Goal: Task Accomplishment & Management: Use online tool/utility

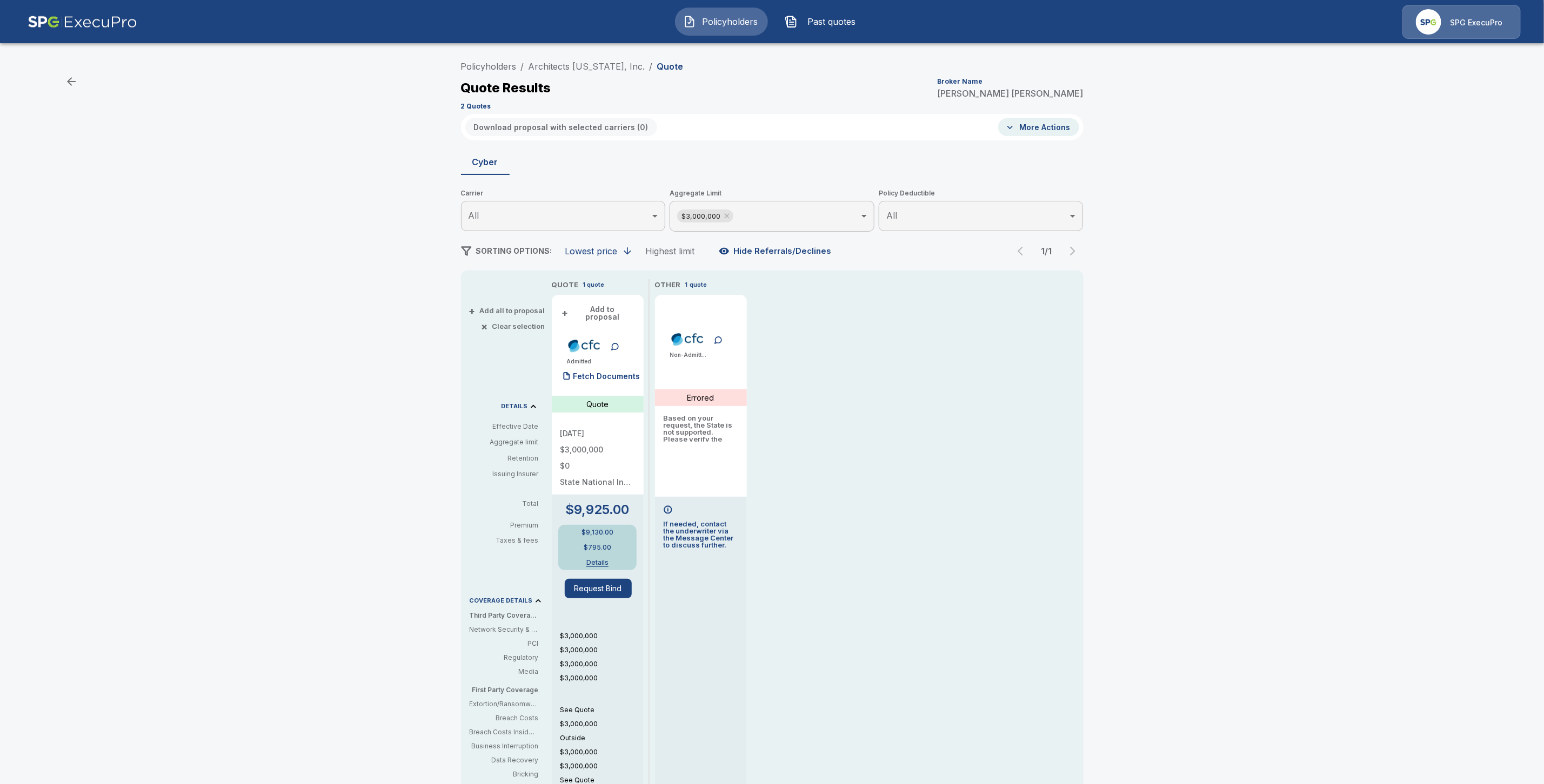
drag, startPoint x: 626, startPoint y: 369, endPoint x: 825, endPoint y: 396, distance: 200.8
click at [626, 373] on p "Fetch Documents" at bounding box center [607, 376] width 67 height 7
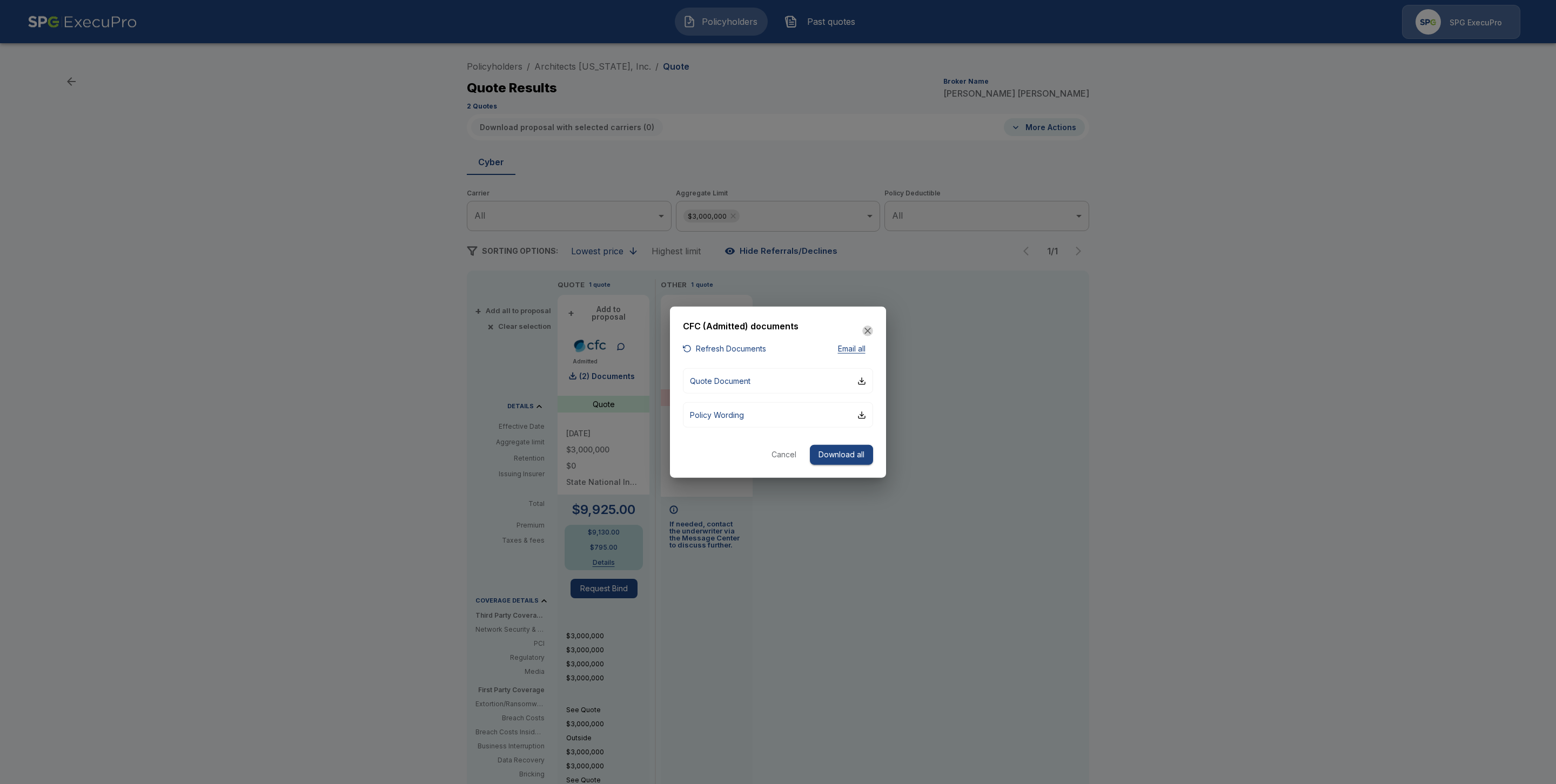
click at [871, 332] on icon "button" at bounding box center [867, 331] width 11 height 11
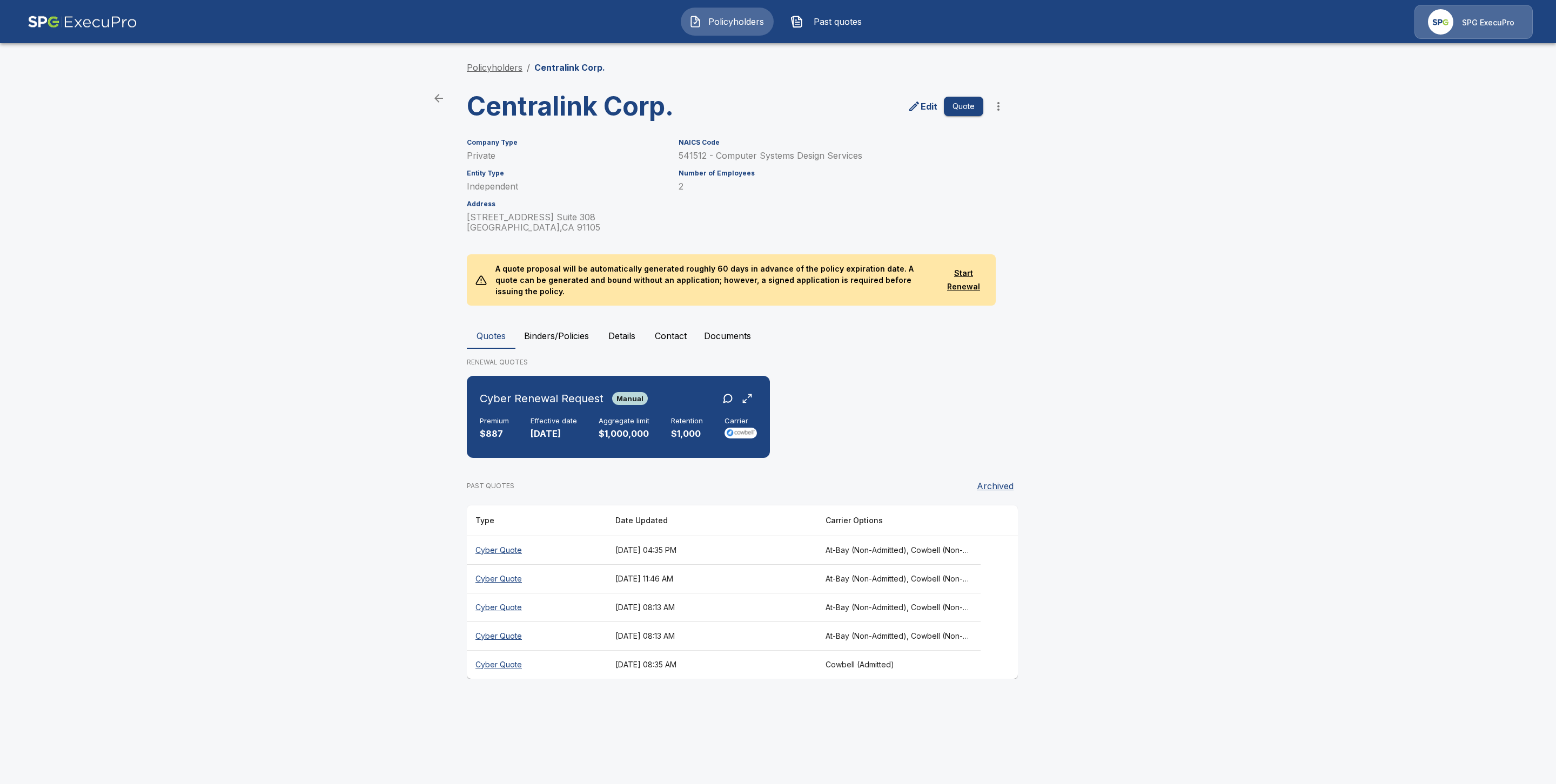
click at [476, 69] on link "Policyholders" at bounding box center [494, 68] width 55 height 11
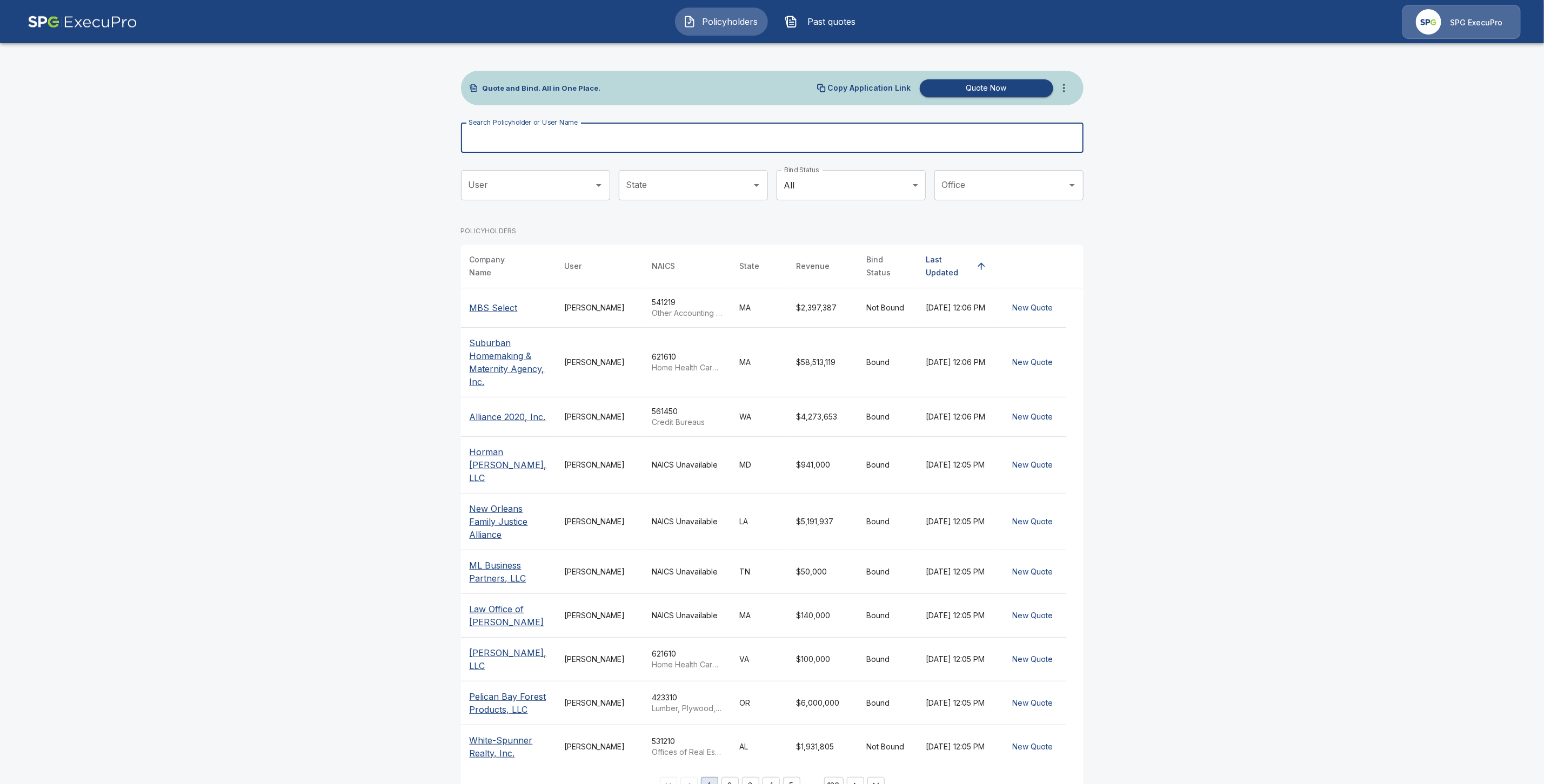
click at [537, 142] on input "Search Policyholder or User Name" at bounding box center [766, 138] width 611 height 30
paste input "**********"
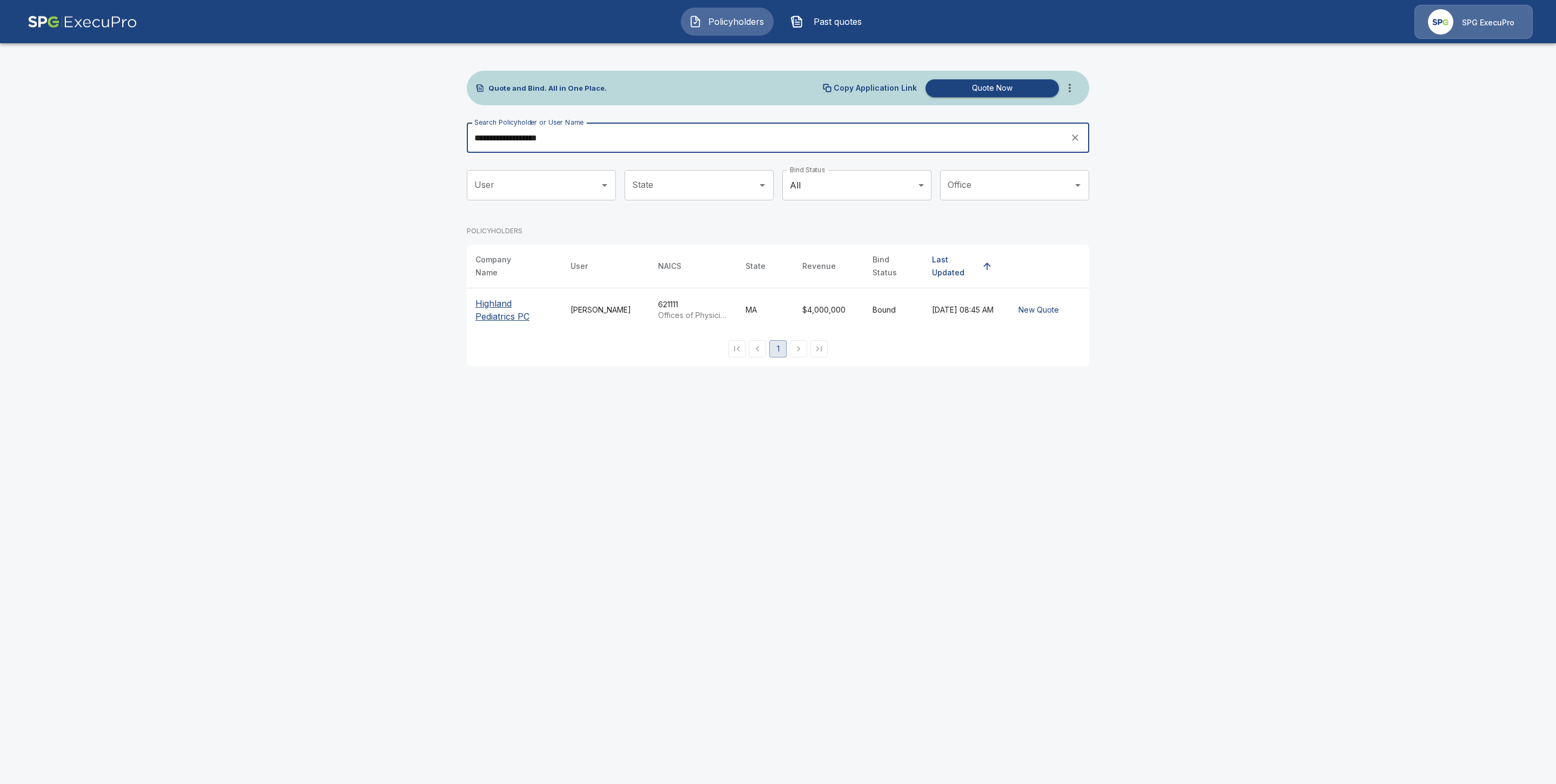
type input "**********"
click at [516, 306] on p "Highland Pediatrics PC" at bounding box center [514, 310] width 78 height 26
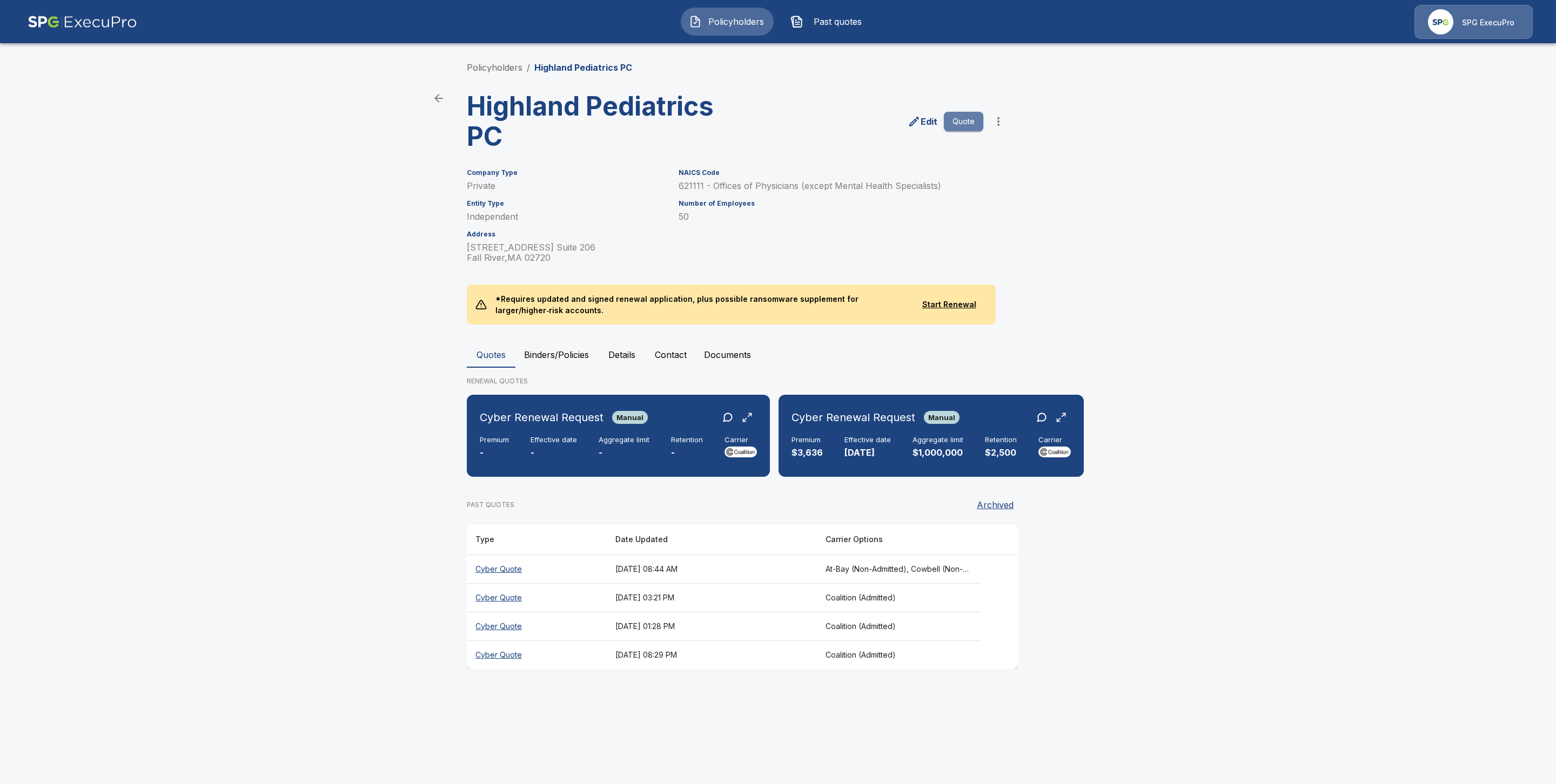
click at [956, 120] on button "Quote" at bounding box center [963, 122] width 40 height 20
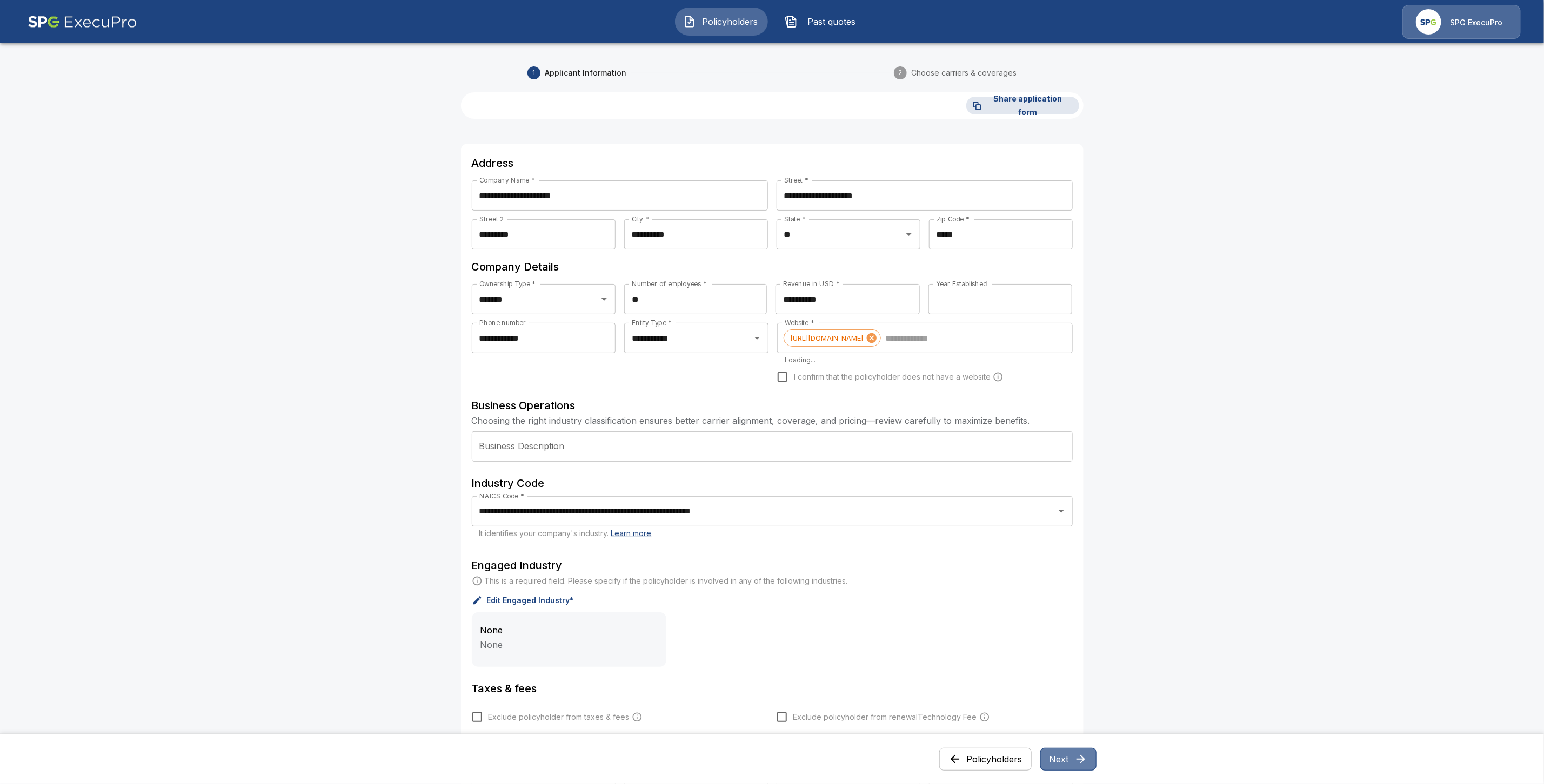
click at [1074, 758] on button "Next" at bounding box center [1068, 759] width 56 height 23
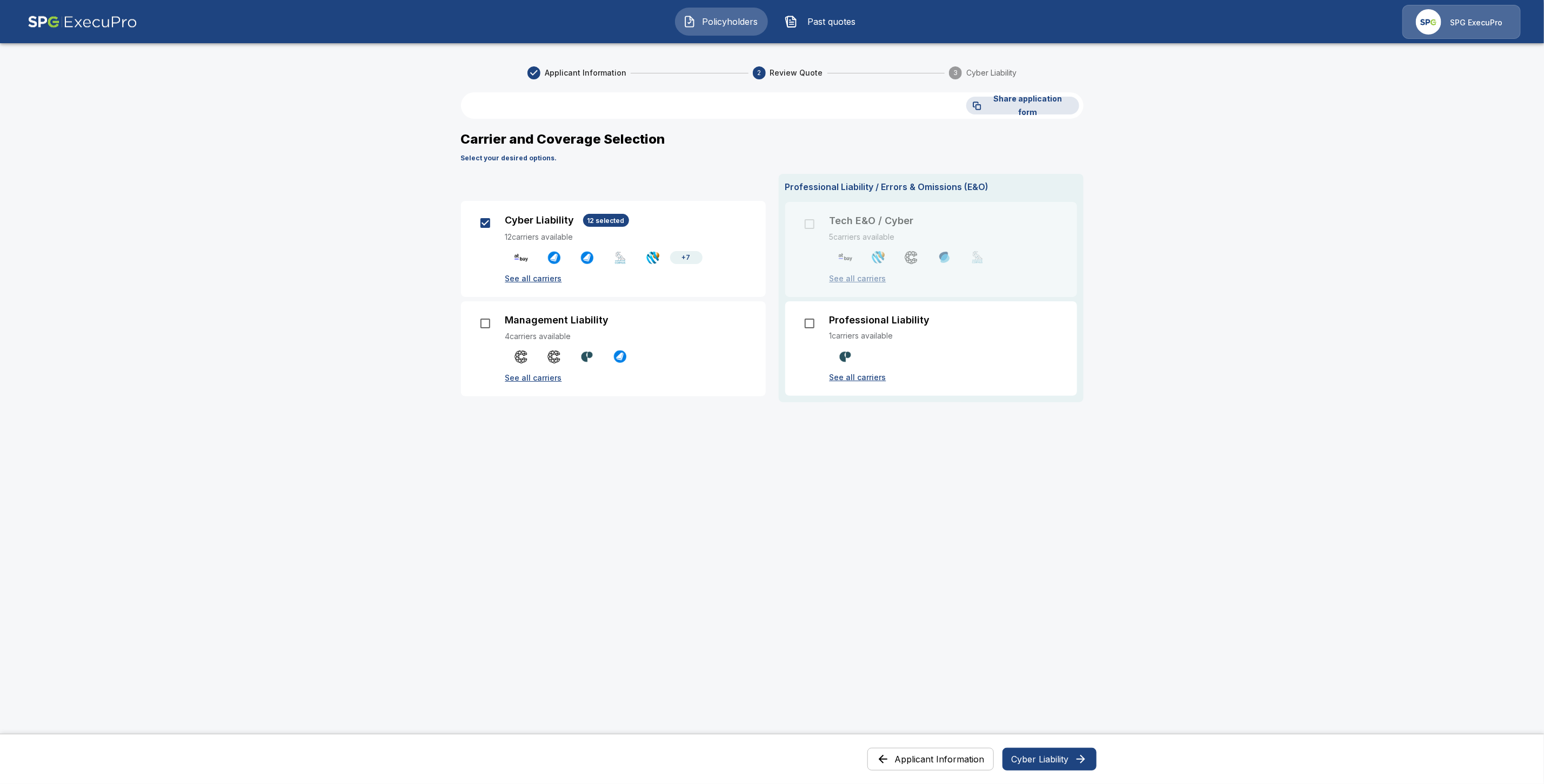
click at [1043, 761] on button "Cyber Liability" at bounding box center [1049, 759] width 94 height 23
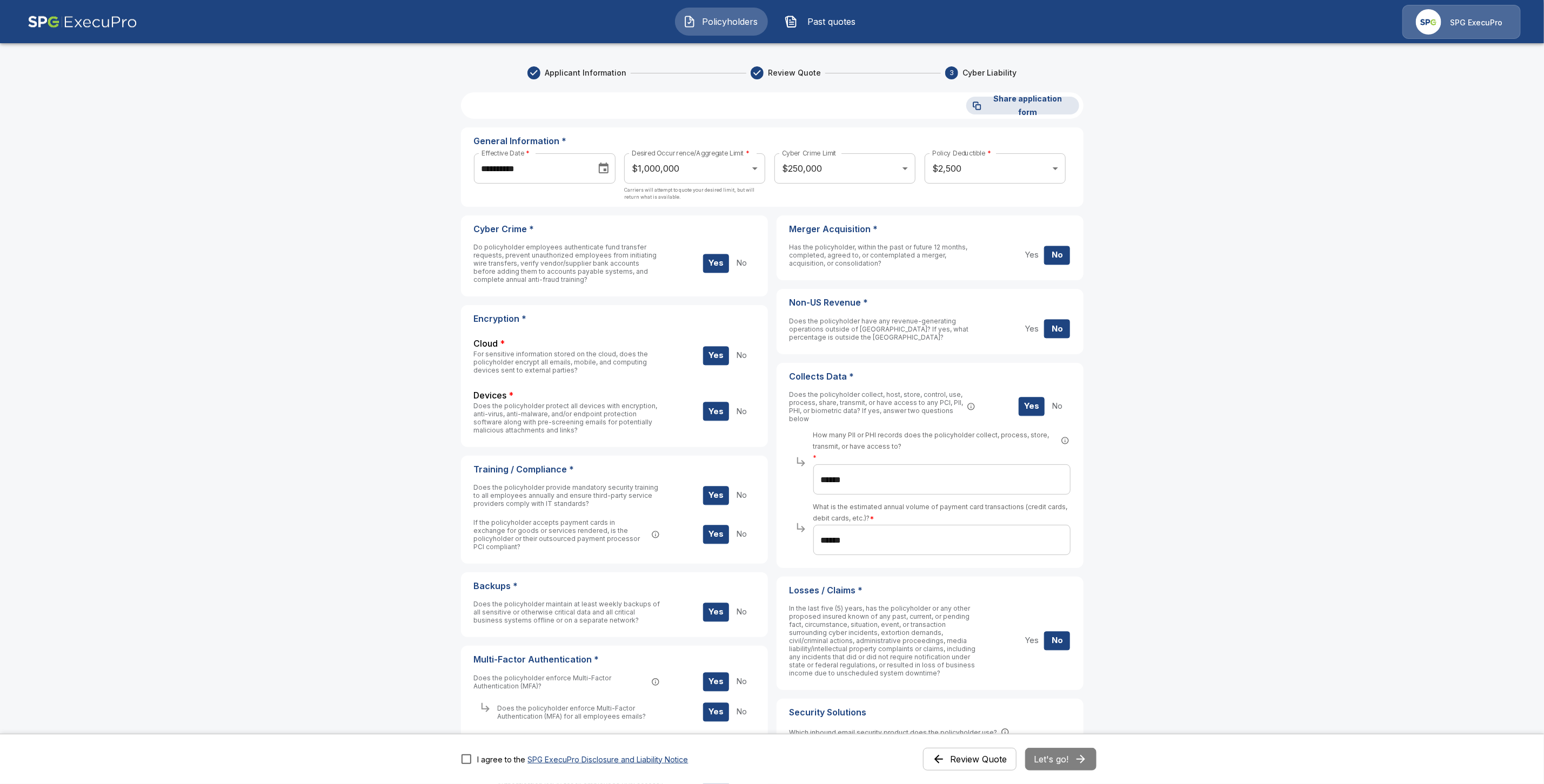
scroll to position [253, 0]
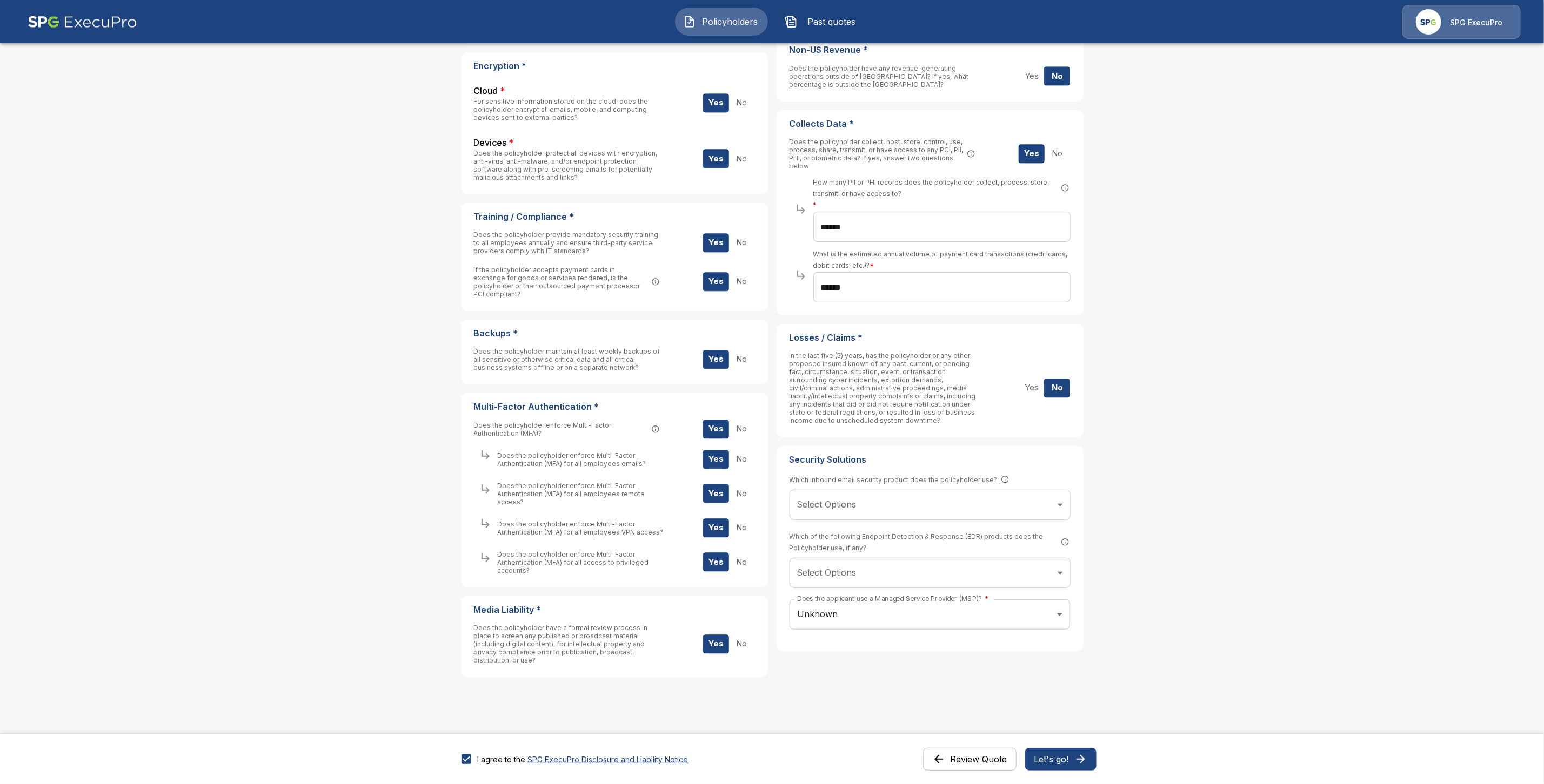
click at [1073, 761] on button "Let's go!" at bounding box center [1060, 759] width 71 height 23
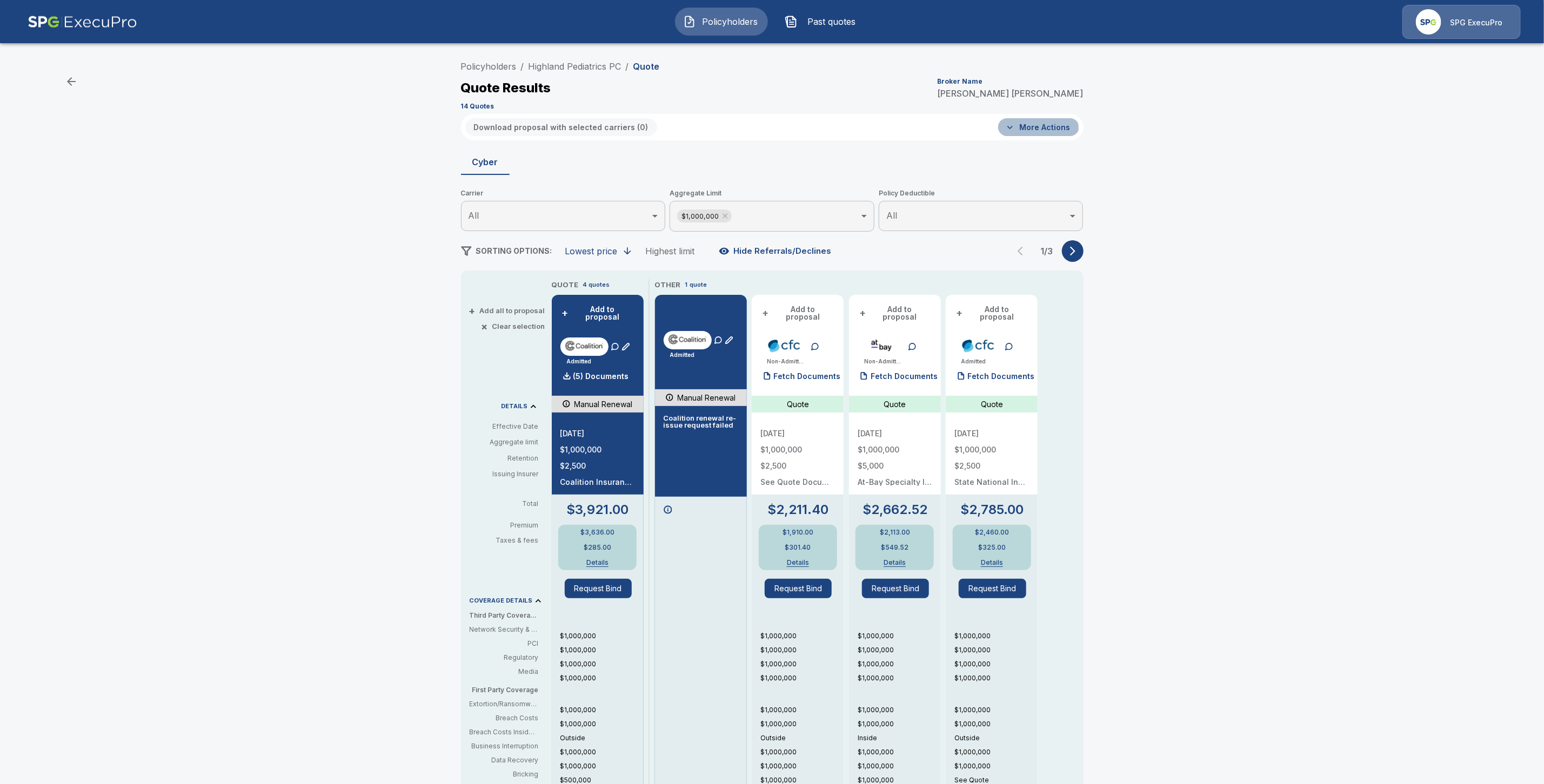
click at [1039, 128] on button "More Actions" at bounding box center [1038, 127] width 81 height 18
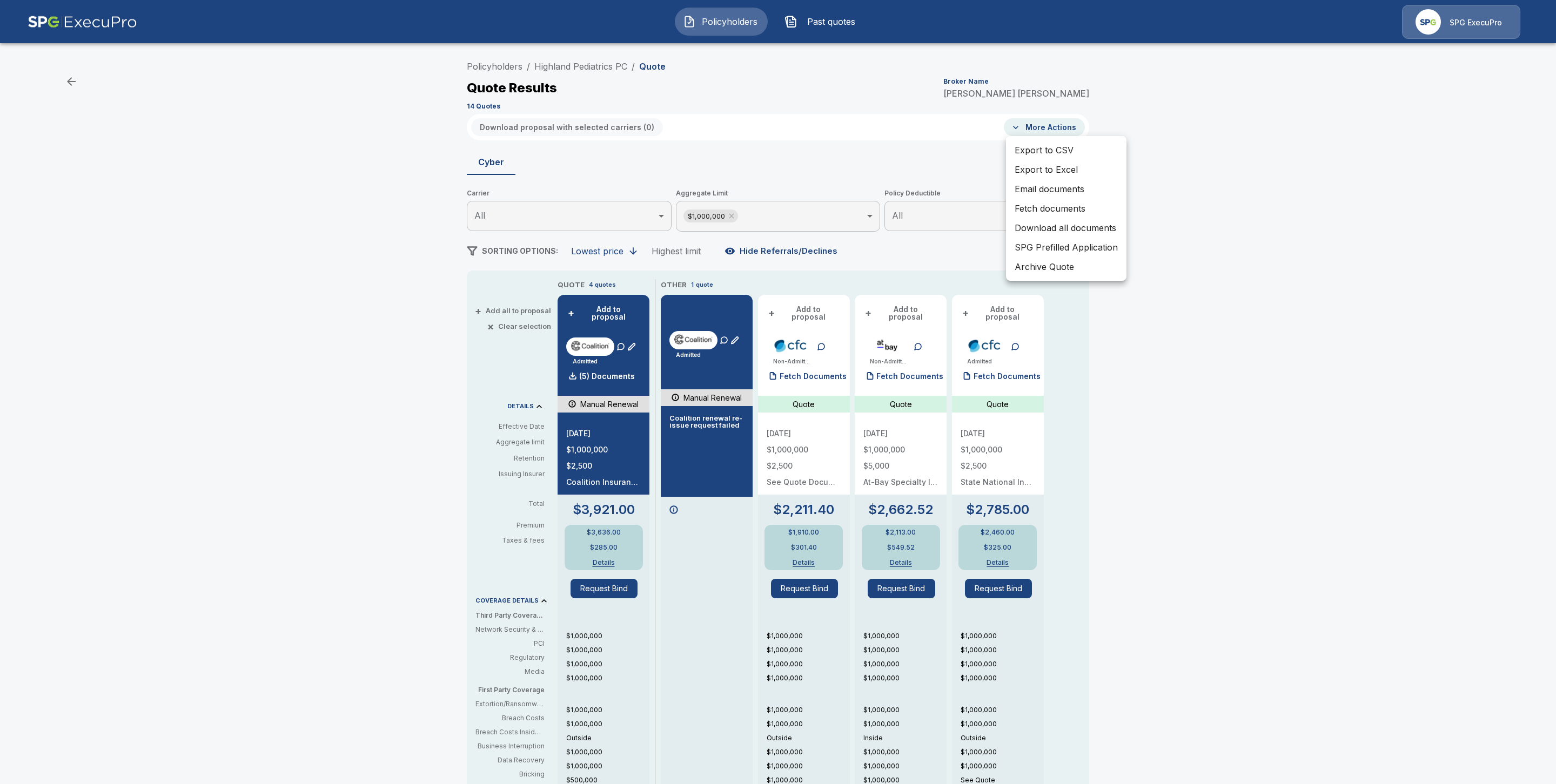
click at [1060, 205] on li "Fetch documents" at bounding box center [1066, 209] width 121 height 19
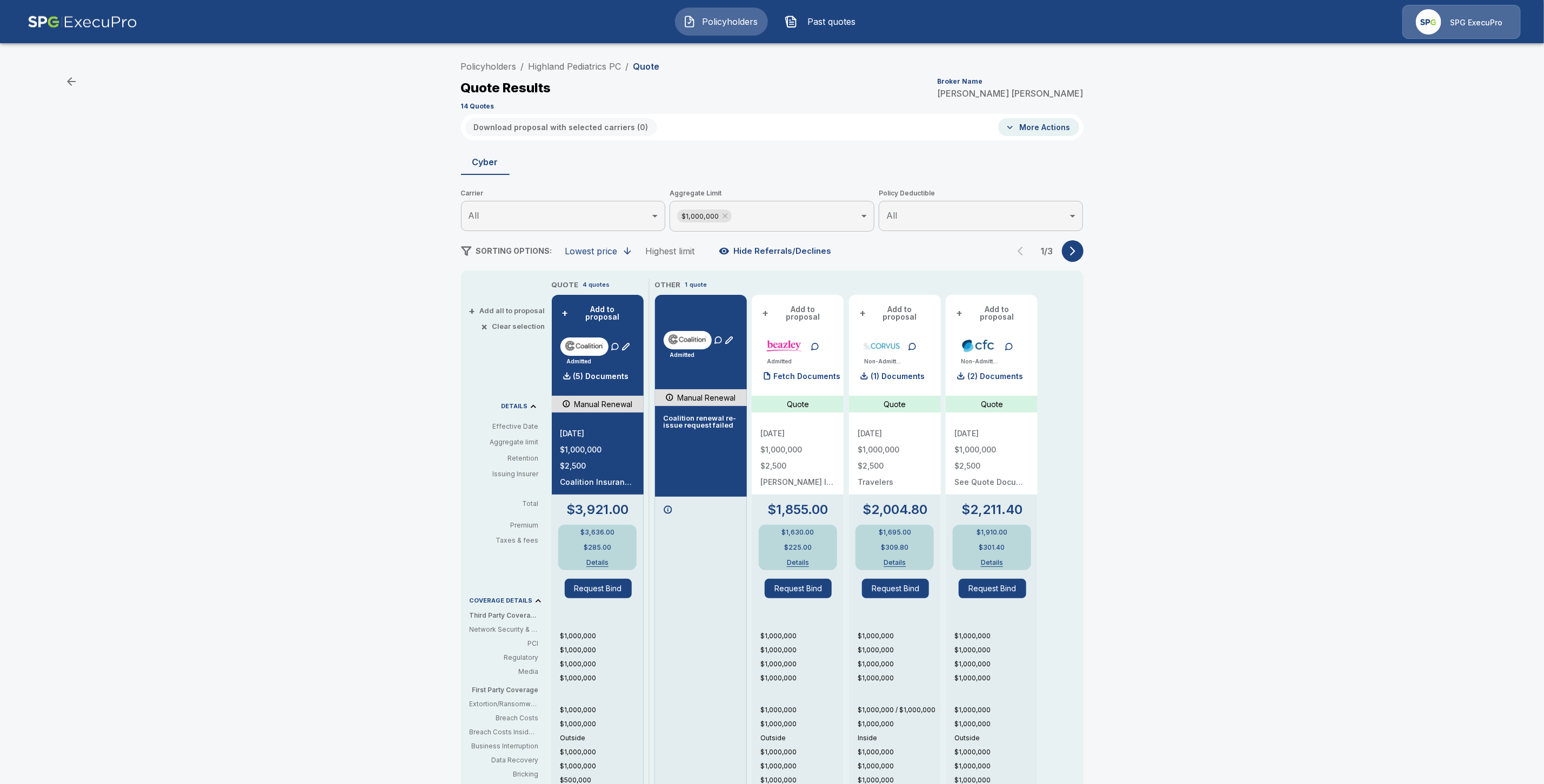
drag, startPoint x: 802, startPoint y: 370, endPoint x: 1042, endPoint y: 385, distance: 240.5
click at [802, 373] on p "Fetch Documents" at bounding box center [807, 376] width 67 height 7
click at [1076, 251] on icon "button" at bounding box center [1073, 251] width 5 height 9
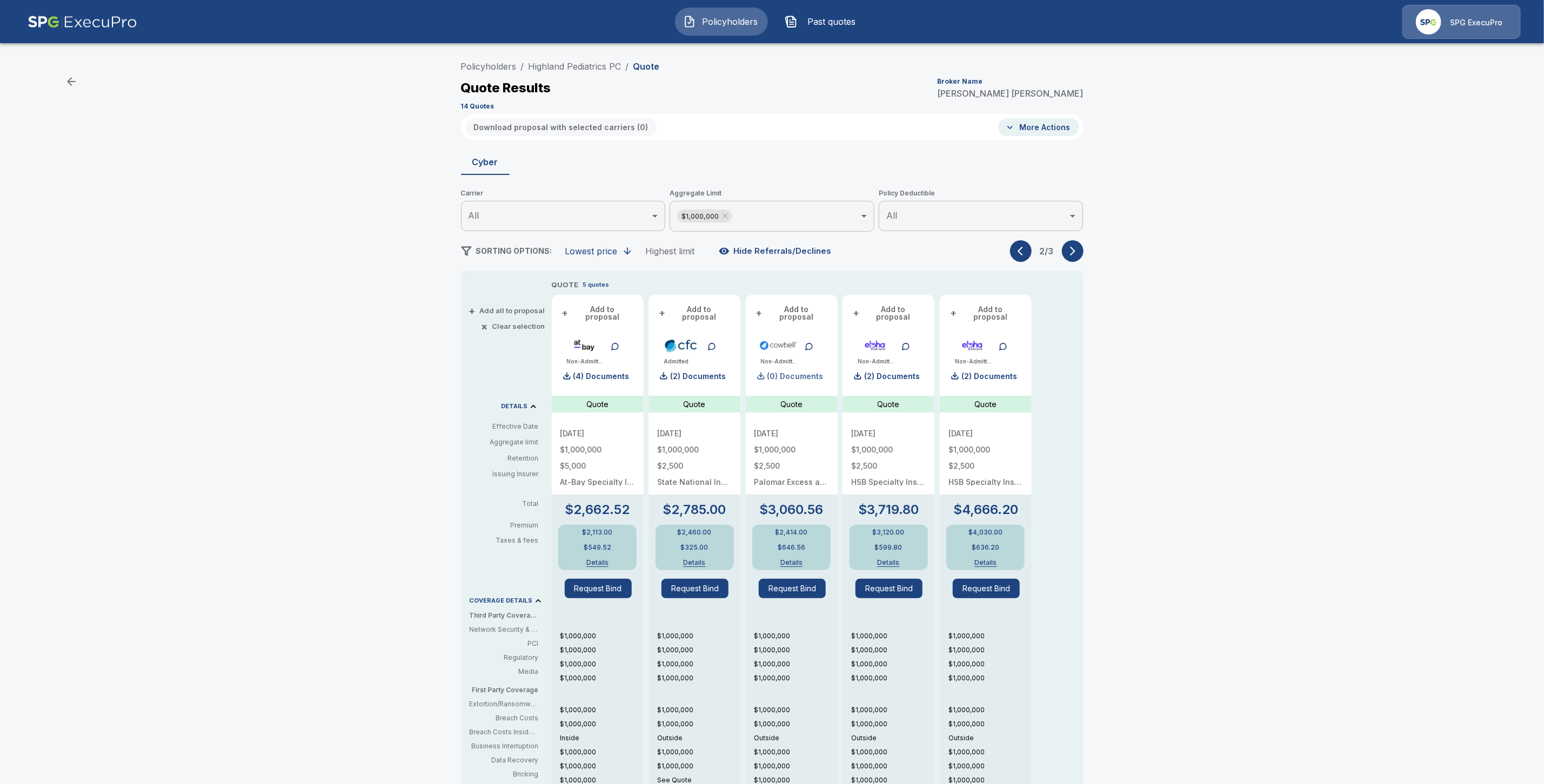
click at [803, 374] on div "(0) Documents" at bounding box center [789, 376] width 69 height 21
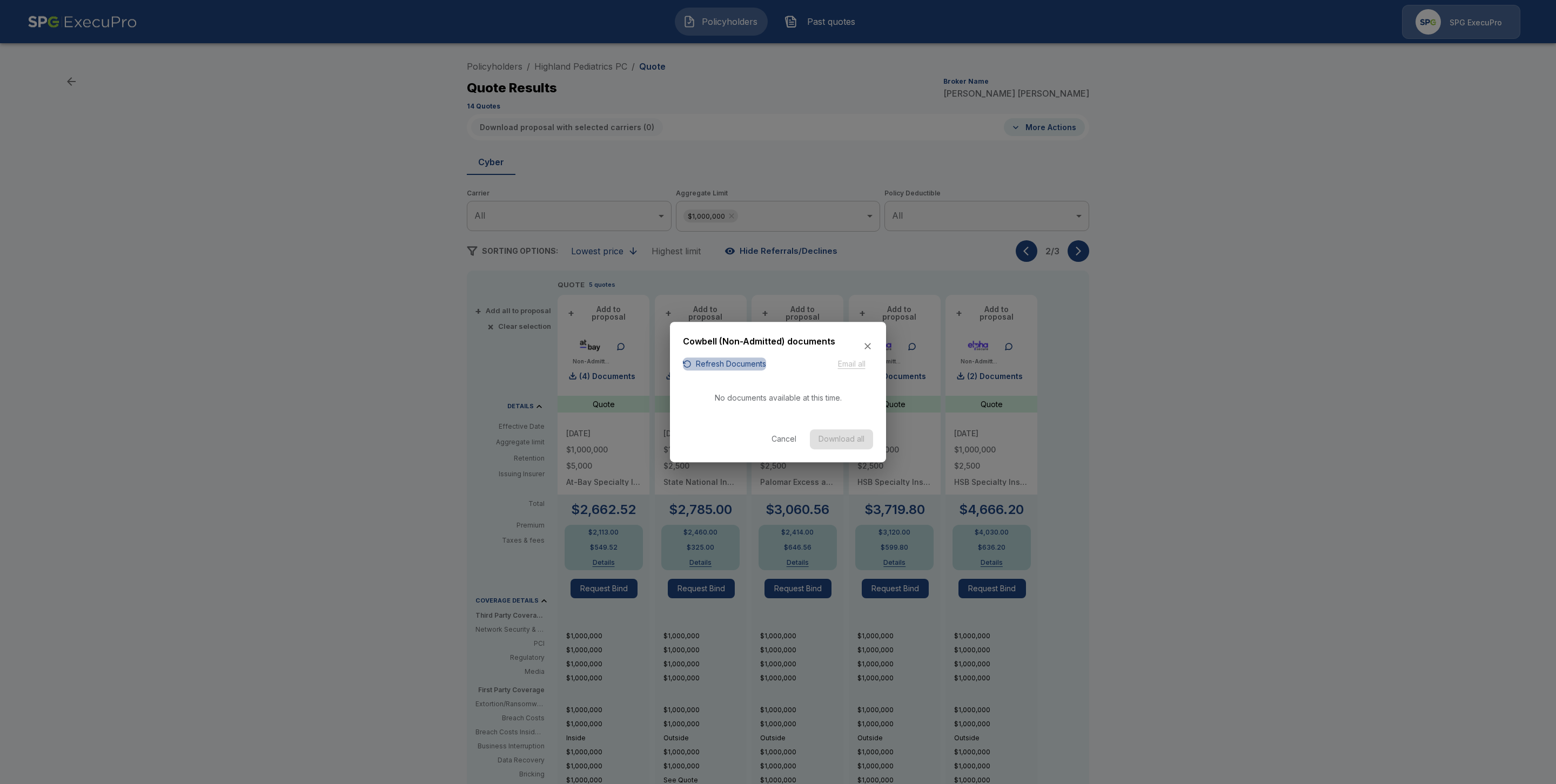
click at [729, 366] on button "Refresh Documents" at bounding box center [724, 364] width 83 height 13
click at [742, 365] on button "Refresh Documents" at bounding box center [724, 364] width 83 height 13
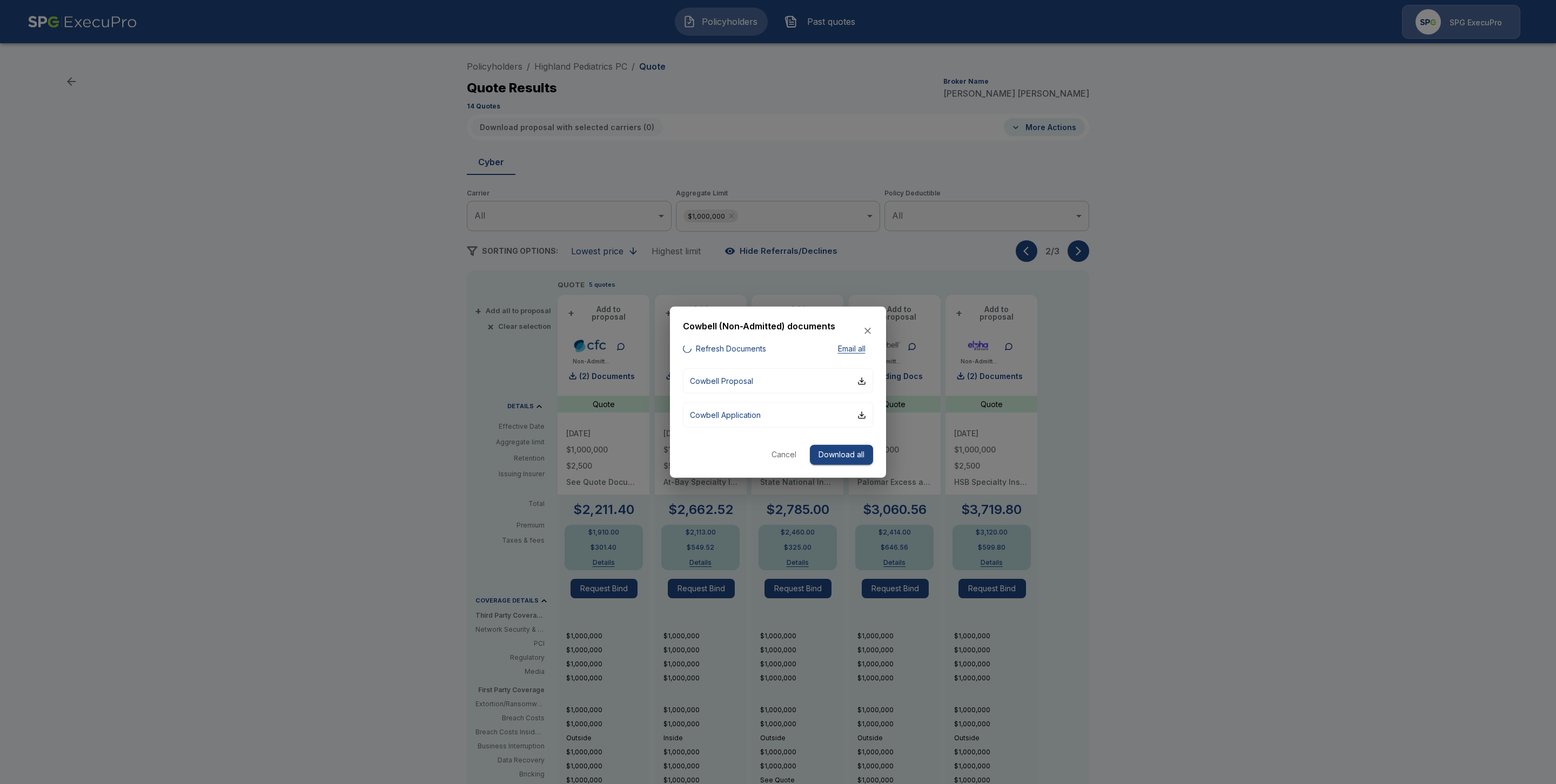
click at [1192, 343] on div at bounding box center [778, 392] width 1556 height 784
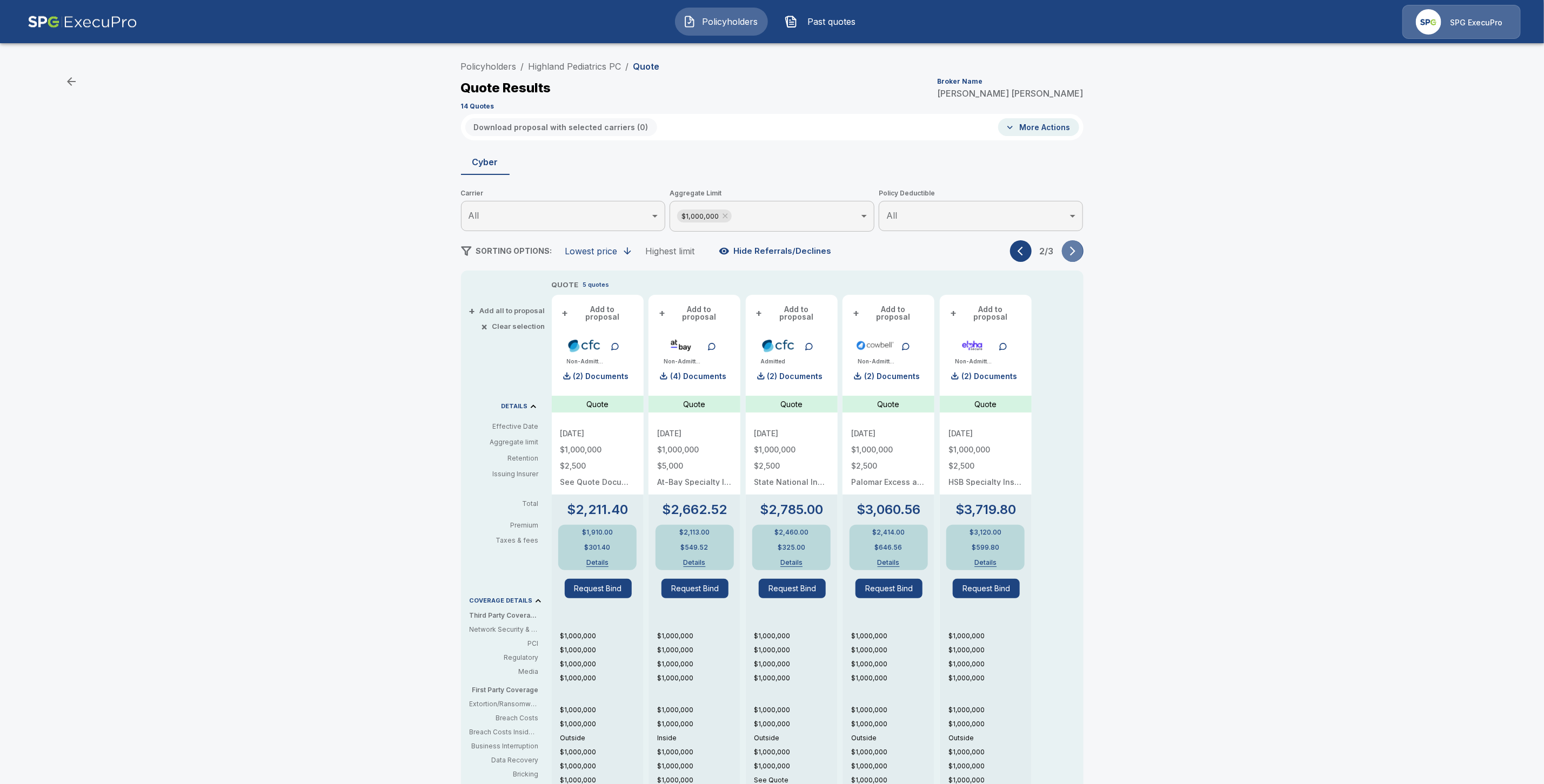
click at [1081, 258] on button "button" at bounding box center [1073, 251] width 21 height 21
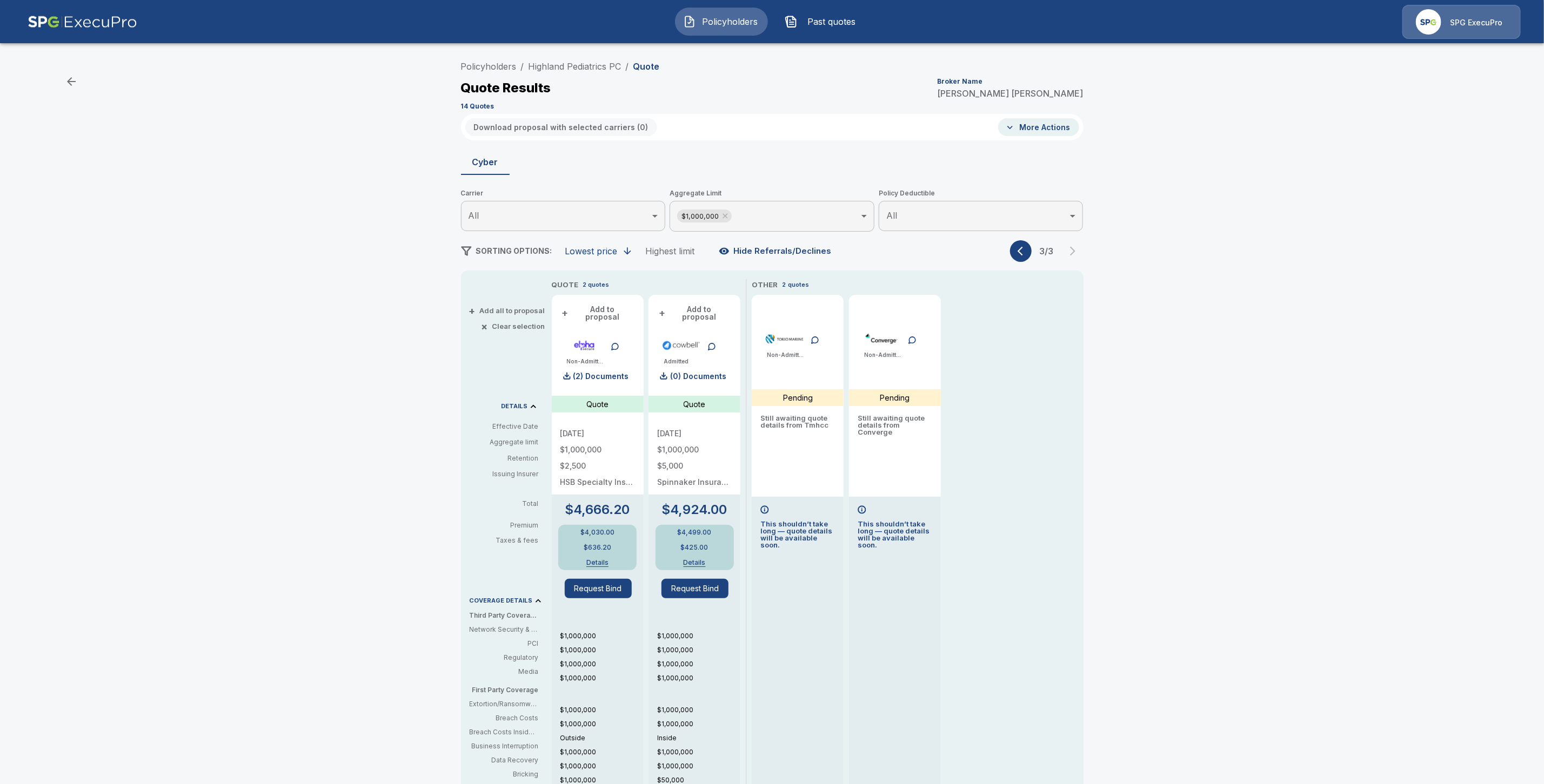
click at [1023, 256] on button "button" at bounding box center [1020, 251] width 21 height 21
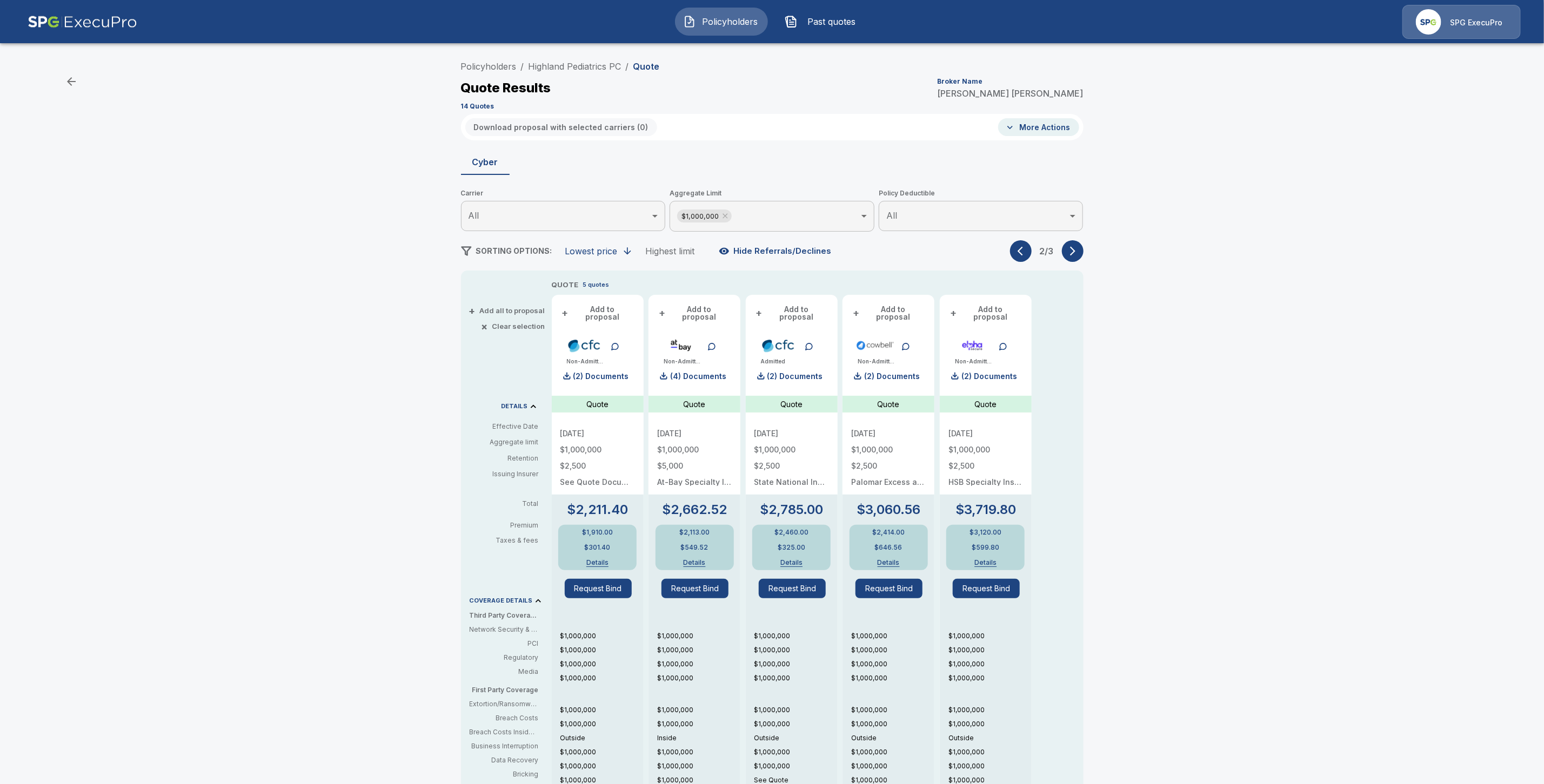
click at [1023, 256] on button "button" at bounding box center [1020, 251] width 21 height 21
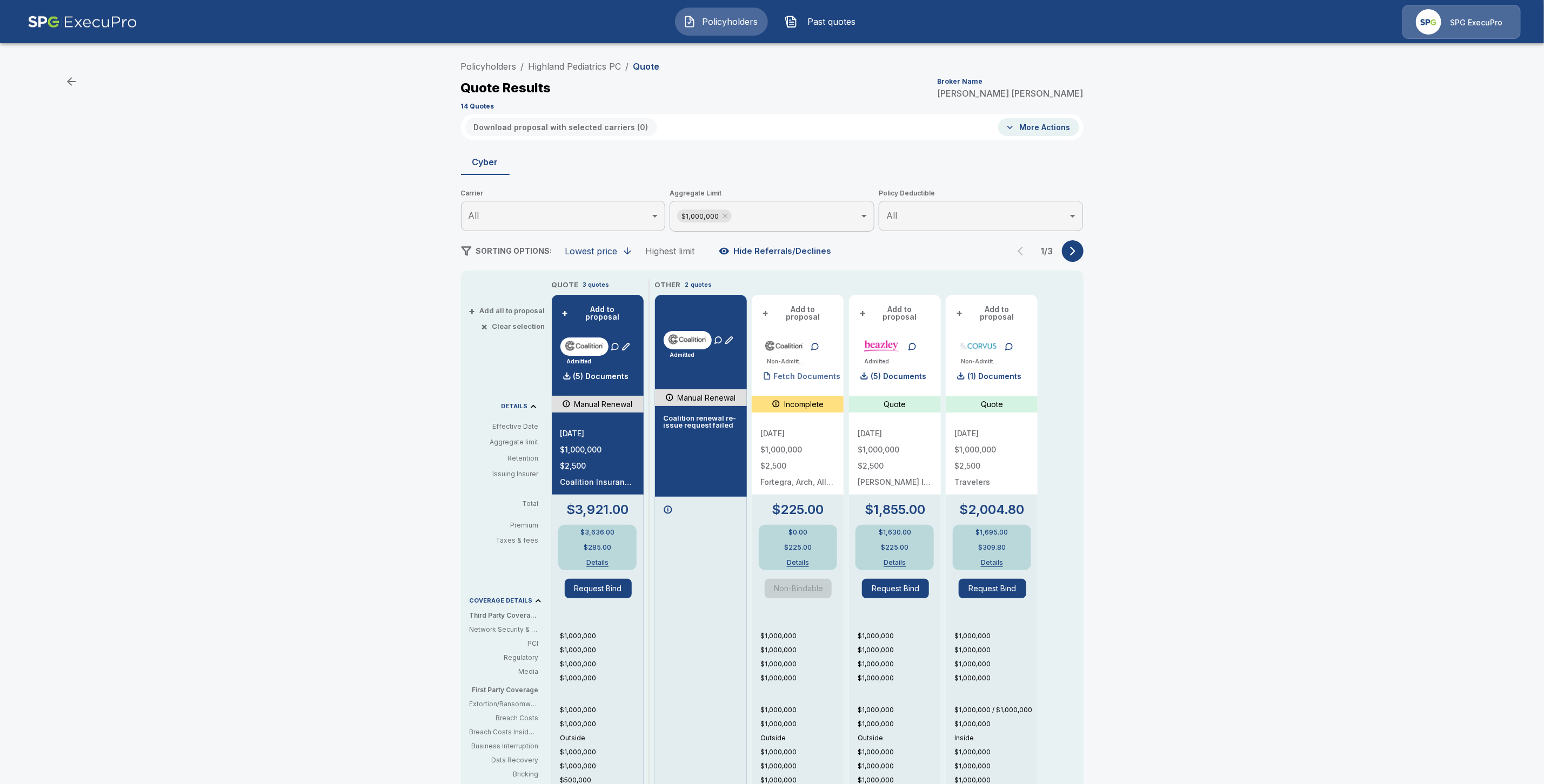
click at [802, 373] on p "Fetch Documents" at bounding box center [807, 376] width 67 height 7
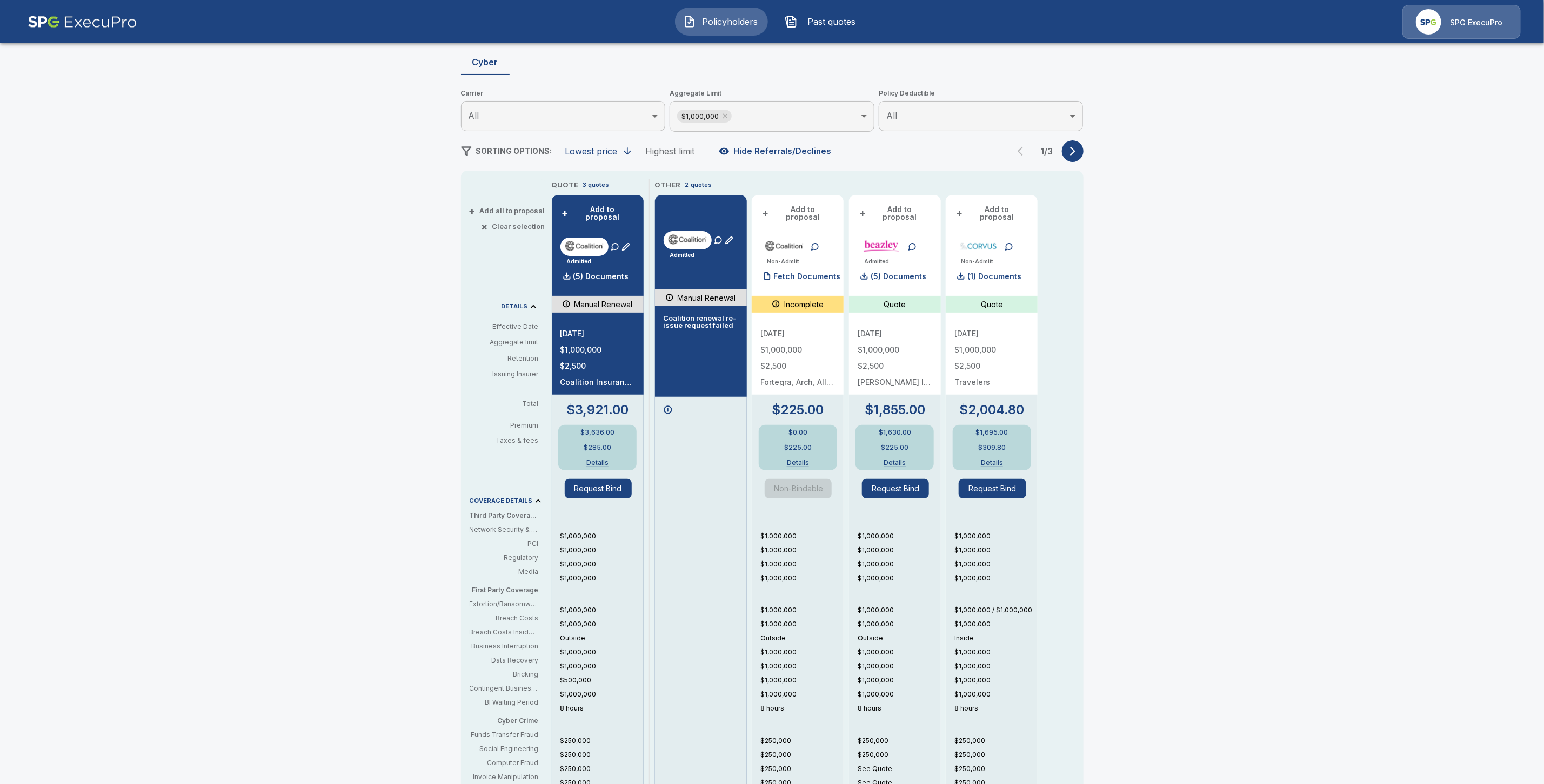
scroll to position [89, 0]
